Goal: Navigation & Orientation: Understand site structure

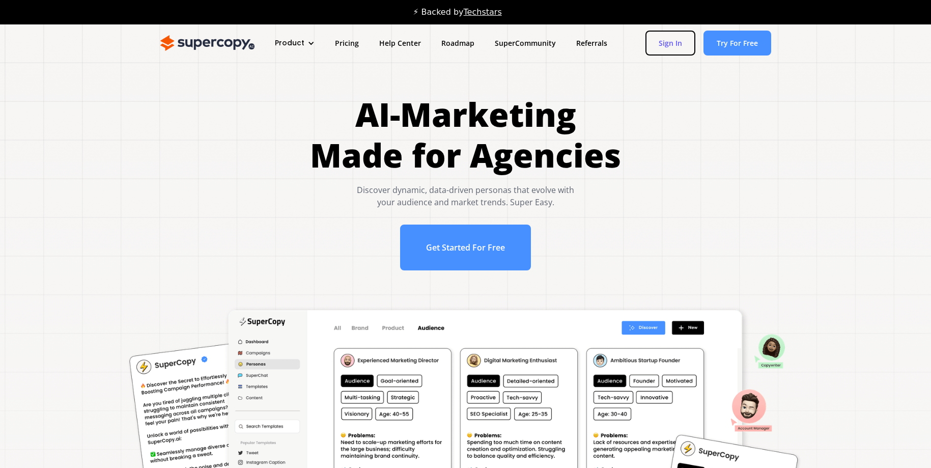
click at [667, 49] on link "Sign In" at bounding box center [671, 43] width 50 height 25
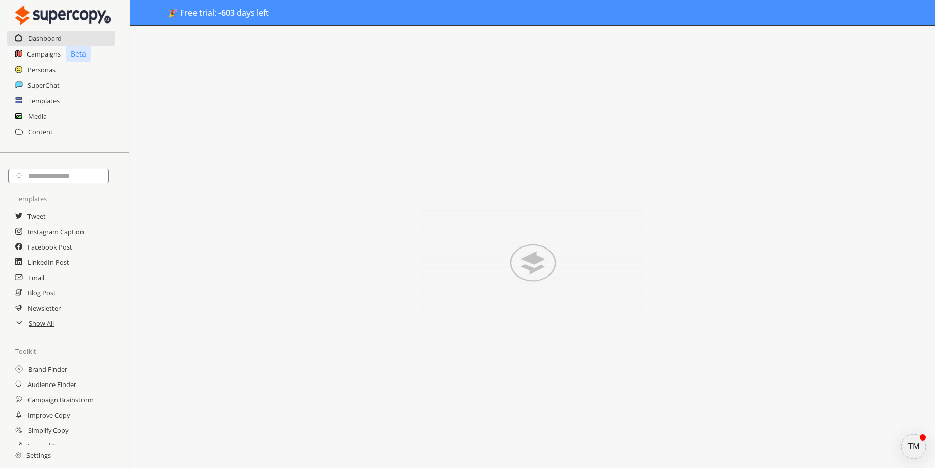
click at [37, 459] on h2 "Settings" at bounding box center [33, 455] width 66 height 20
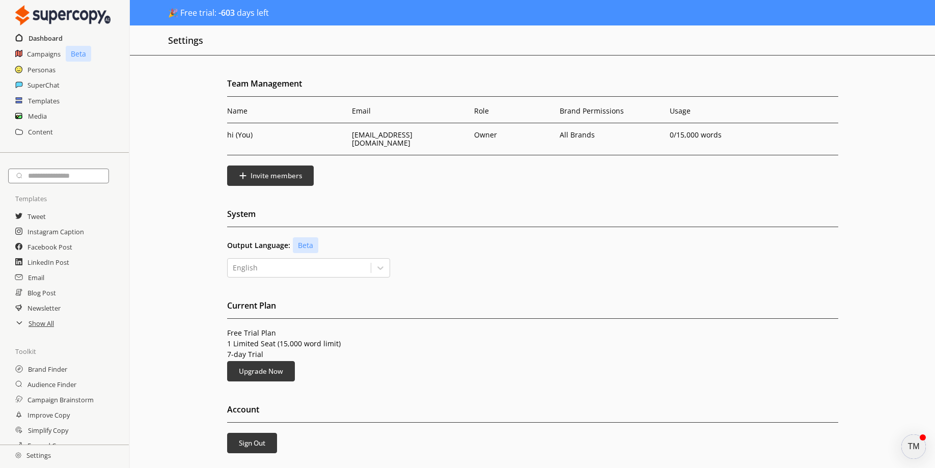
click at [57, 42] on h2 "Dashboard" at bounding box center [46, 38] width 34 height 15
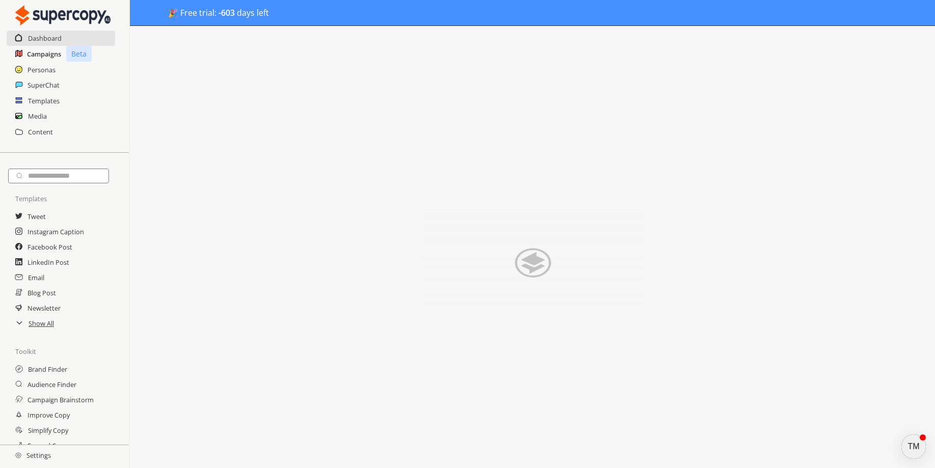
click at [50, 59] on h2 "Campaigns" at bounding box center [44, 53] width 34 height 15
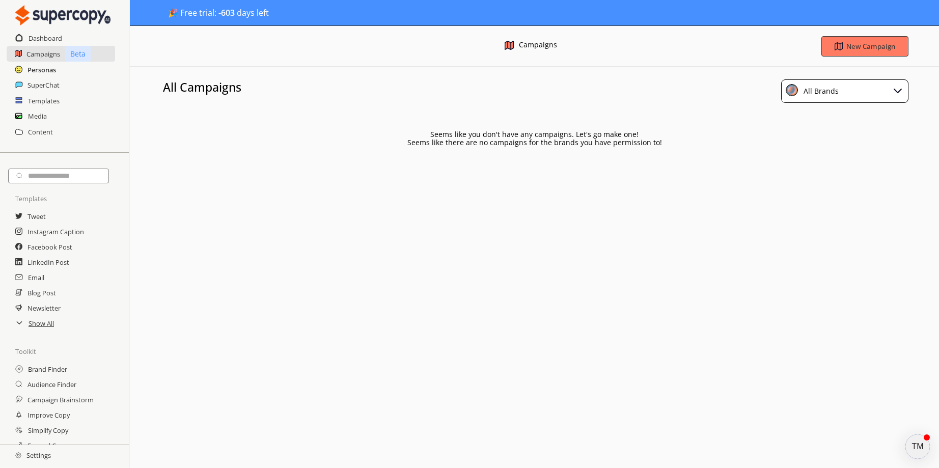
click at [48, 69] on h2 "Personas" at bounding box center [42, 69] width 29 height 15
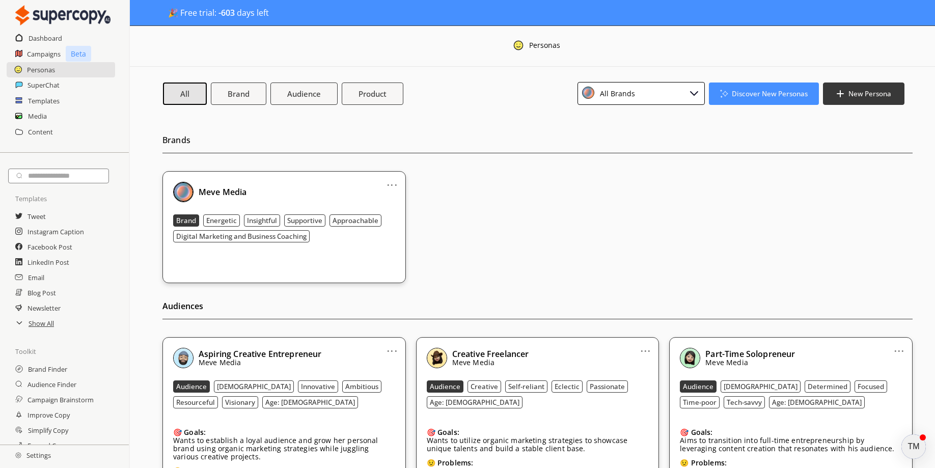
click at [254, 14] on span "🎉 Free trial: -603 days left" at bounding box center [218, 12] width 101 height 11
click at [32, 461] on h2 "Settings" at bounding box center [33, 455] width 66 height 20
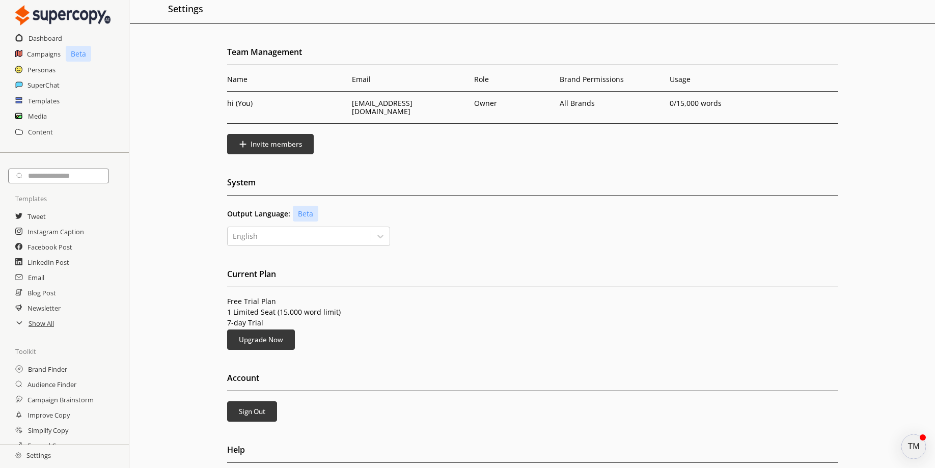
scroll to position [45, 0]
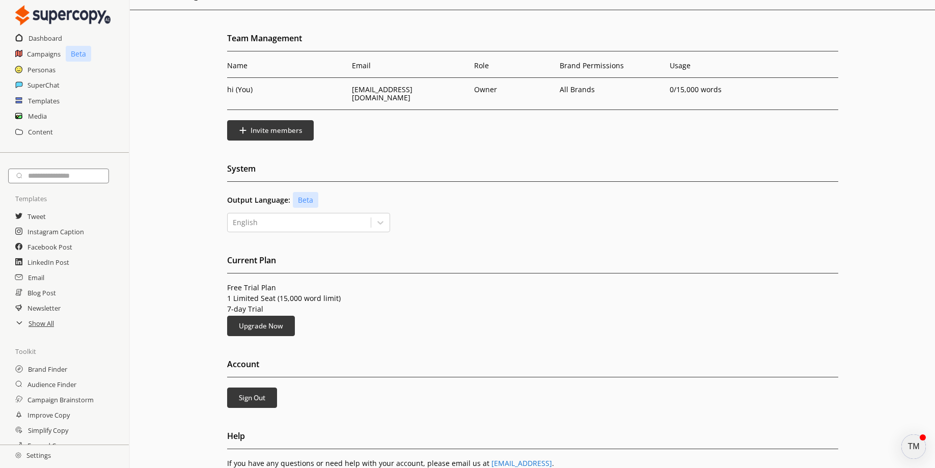
click at [416, 306] on div "Free Trial Plan 1 Limited Seat (15,000 word limit) 7-day Trial Upgrade Now" at bounding box center [532, 310] width 611 height 52
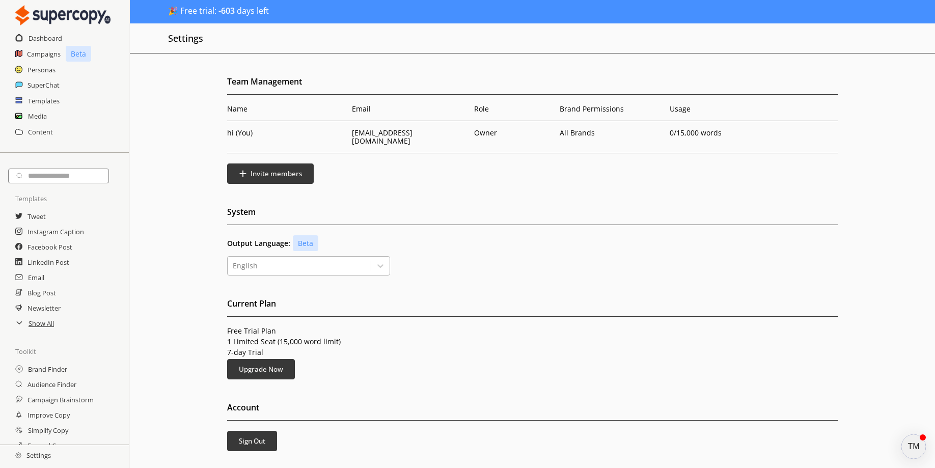
scroll to position [0, 0]
